Goal: Navigation & Orientation: Understand site structure

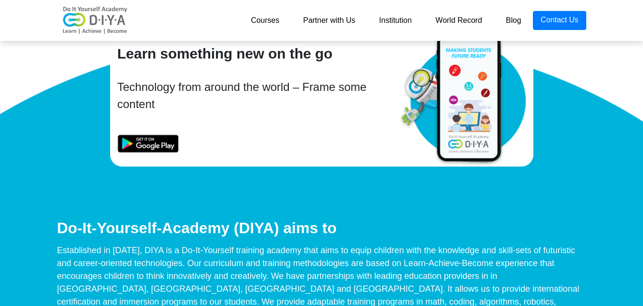
scroll to position [4376, 0]
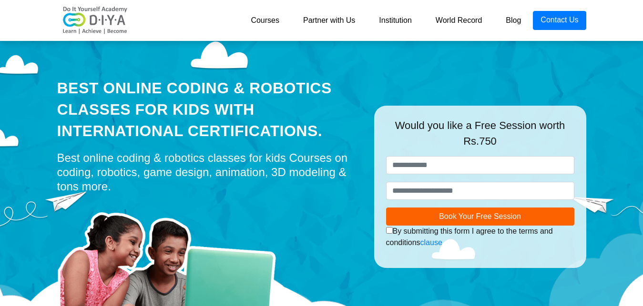
click at [253, 15] on link "Courses" at bounding box center [265, 20] width 52 height 19
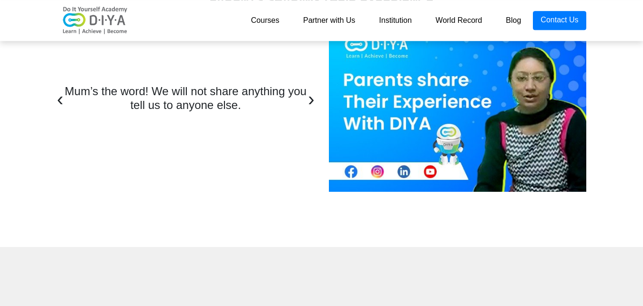
scroll to position [3169, 0]
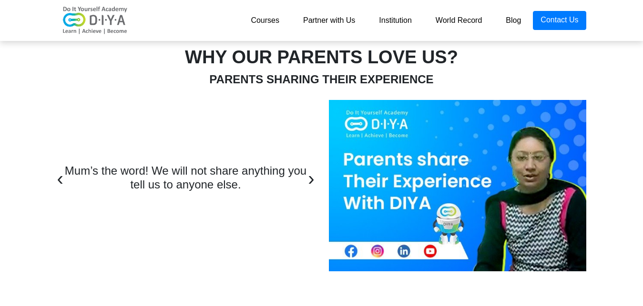
click at [323, 19] on link "Partner with Us" at bounding box center [329, 20] width 76 height 19
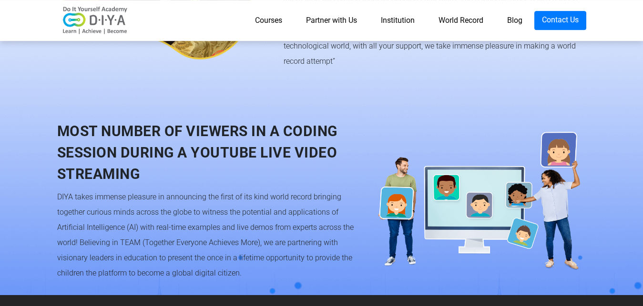
scroll to position [927, 0]
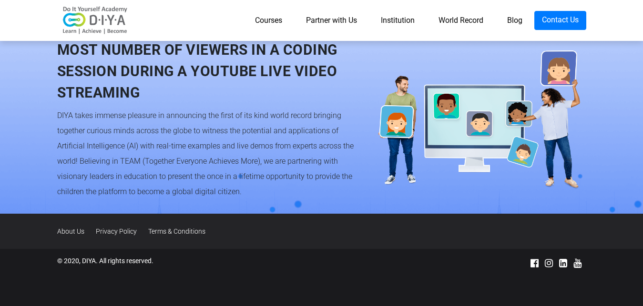
drag, startPoint x: 255, startPoint y: 185, endPoint x: 49, endPoint y: 115, distance: 217.5
click at [49, 115] on section "MOST NUMBER OF VIEWERS IN A CODING SESSION DURING A YOUTUBE LIVE VIDEO STREAMIN…" at bounding box center [321, 119] width 643 height 189
click at [48, 115] on section "MOST NUMBER OF VIEWERS IN A CODING SESSION DURING A YOUTUBE LIVE VIDEO STREAMIN…" at bounding box center [321, 119] width 643 height 189
drag, startPoint x: 60, startPoint y: 115, endPoint x: 267, endPoint y: 193, distance: 221.9
click at [267, 193] on div "MOST NUMBER OF VIEWERS IN A CODING SESSION DURING A YOUTUBE LIVE VIDEO STREAMIN…" at bounding box center [208, 119] width 317 height 161
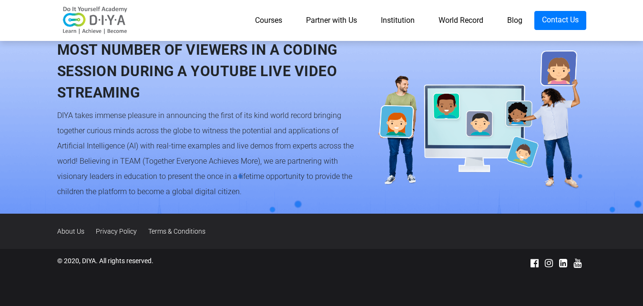
drag, startPoint x: 262, startPoint y: 192, endPoint x: 255, endPoint y: 190, distance: 7.9
click at [261, 191] on div "DIYA takes immense pleasure in announcing the first of its kind world record br…" at bounding box center [208, 154] width 303 height 92
drag, startPoint x: 250, startPoint y: 189, endPoint x: 52, endPoint y: 112, distance: 211.9
click at [52, 112] on div "MOST NUMBER OF VIEWERS IN A CODING SESSION DURING A YOUTUBE LIVE VIDEO STREAMIN…" at bounding box center [208, 119] width 317 height 161
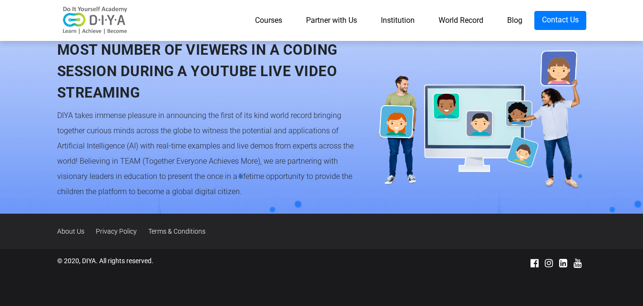
drag, startPoint x: 57, startPoint y: 115, endPoint x: 253, endPoint y: 192, distance: 210.2
click at [253, 192] on div "DIYA takes immense pleasure in announcing the first of its kind world record br…" at bounding box center [208, 154] width 303 height 92
click at [264, 184] on div "DIYA takes immense pleasure in announcing the first of its kind world record br…" at bounding box center [208, 154] width 303 height 92
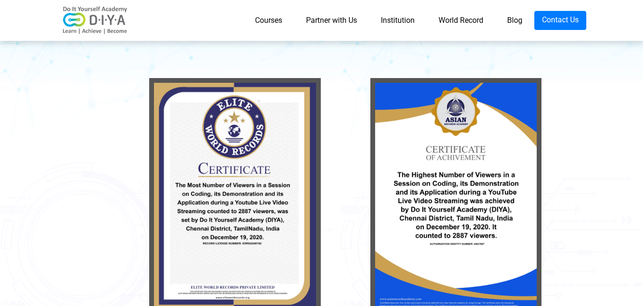
scroll to position [0, 0]
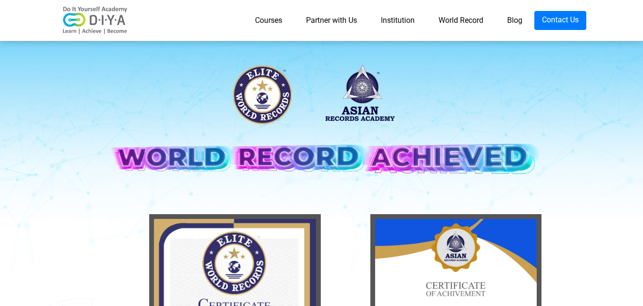
click at [269, 20] on link "Courses" at bounding box center [268, 20] width 51 height 19
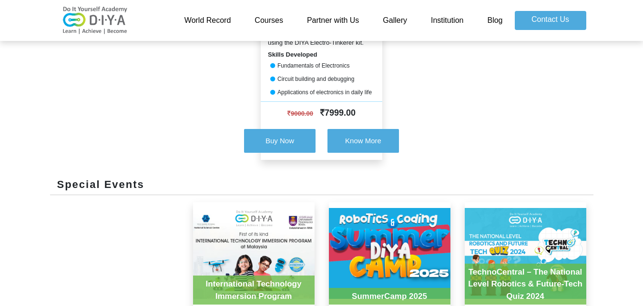
scroll to position [358, 0]
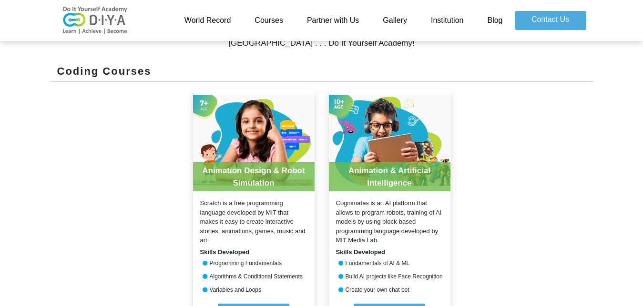
click at [397, 22] on link "Gallery" at bounding box center [395, 20] width 48 height 19
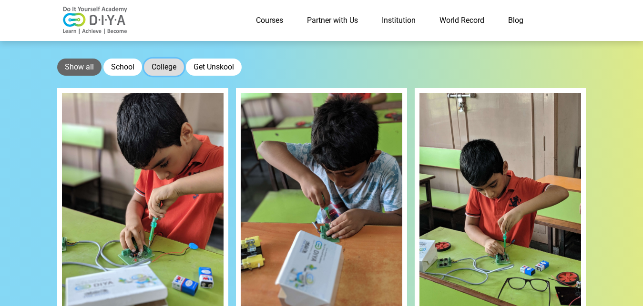
click at [163, 62] on button "College" at bounding box center [164, 67] width 40 height 17
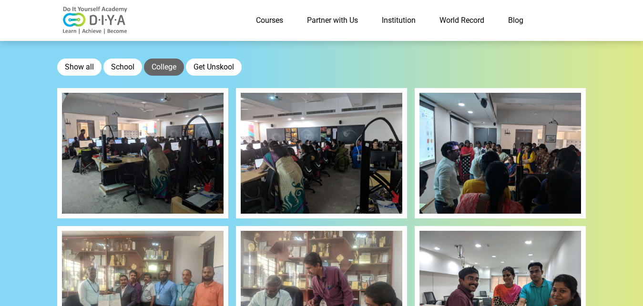
click at [516, 24] on link "Blog" at bounding box center [515, 20] width 39 height 19
